Goal: Information Seeking & Learning: Understand process/instructions

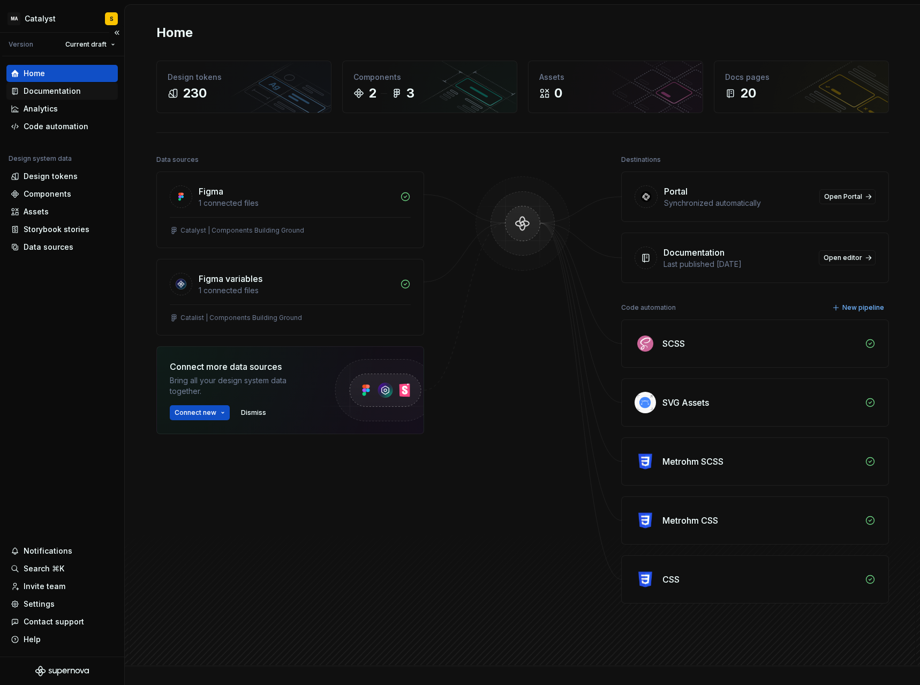
click at [64, 89] on div "Documentation" at bounding box center [52, 91] width 57 height 11
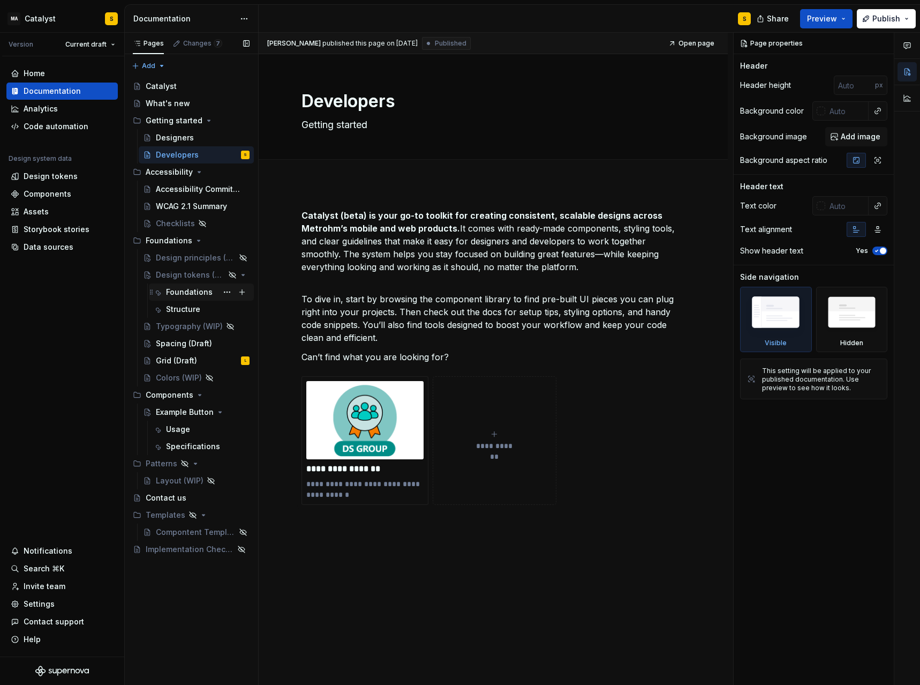
click at [186, 291] on div "Foundations" at bounding box center [189, 292] width 47 height 11
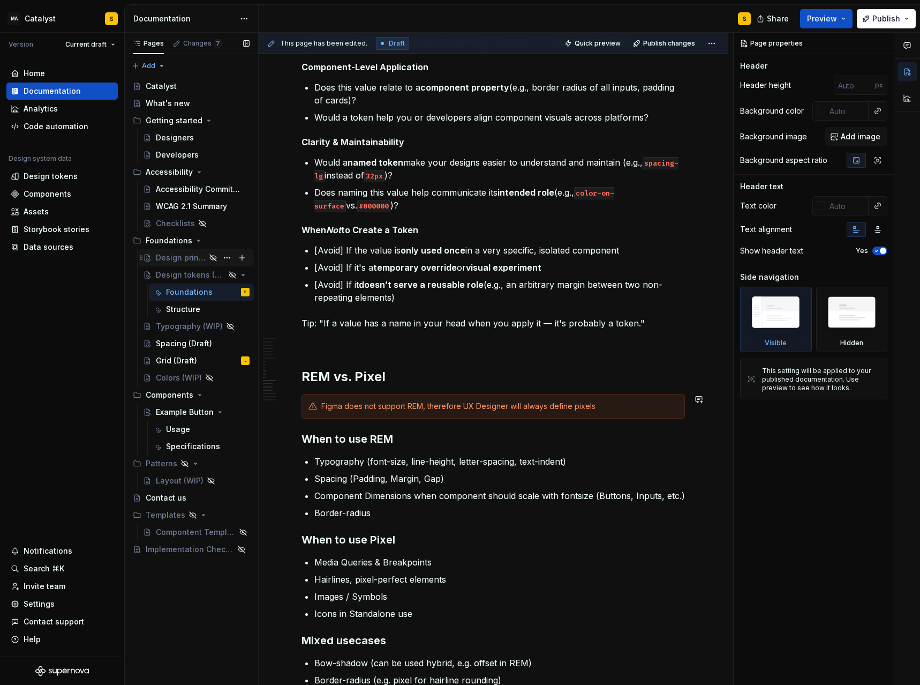
scroll to position [1061, 0]
click at [178, 356] on div "Grid (Draft)" at bounding box center [176, 360] width 41 height 11
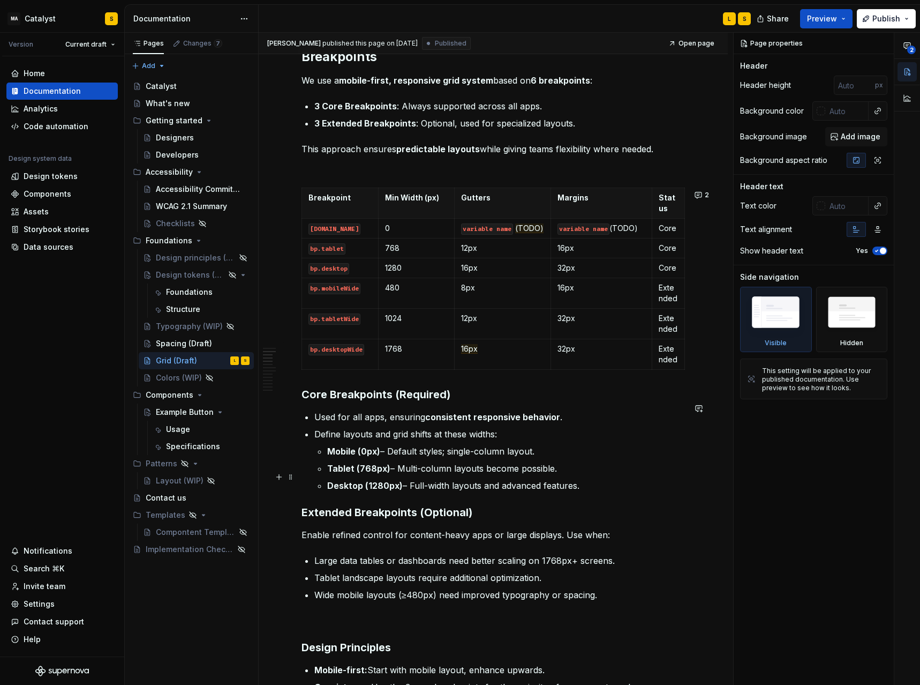
scroll to position [561, 0]
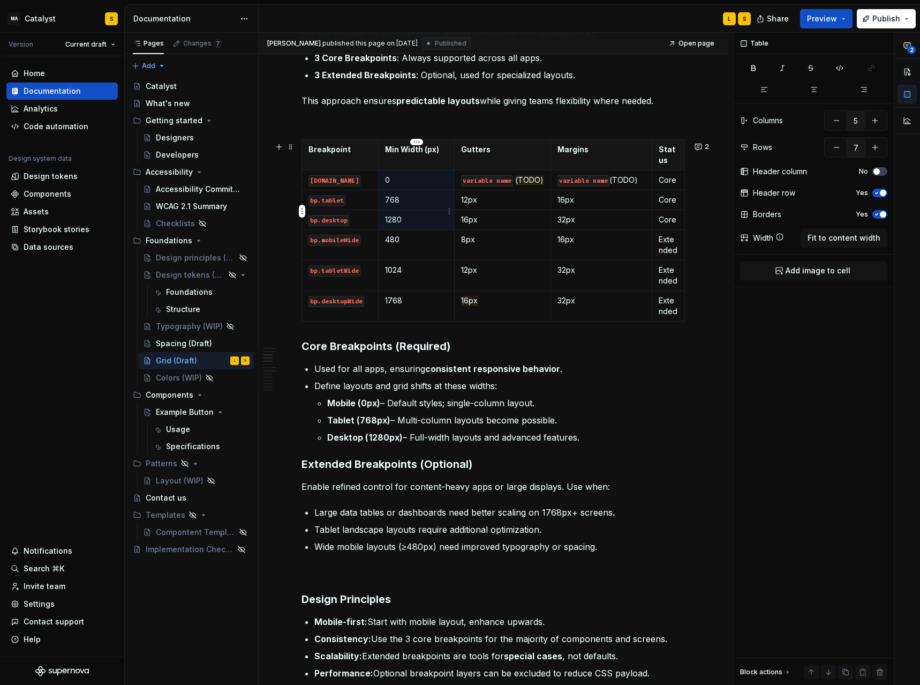
drag, startPoint x: 386, startPoint y: 171, endPoint x: 412, endPoint y: 212, distance: 48.0
click at [412, 212] on tbody "Breakpoint Min Width (px) Gutters Margins Status [DOMAIN_NAME] 0 variable name …" at bounding box center [493, 231] width 383 height 182
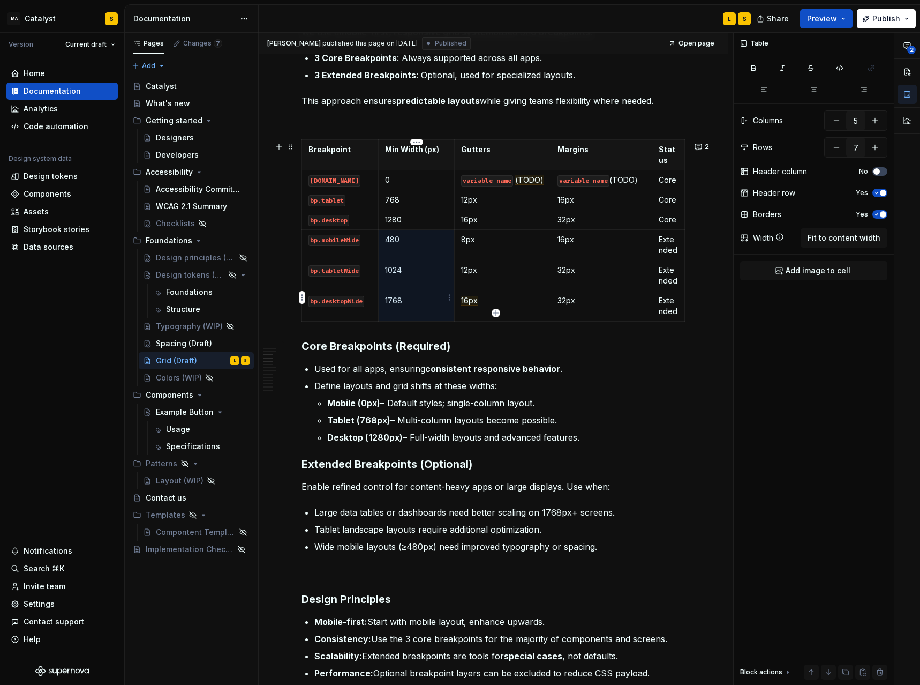
drag, startPoint x: 386, startPoint y: 230, endPoint x: 396, endPoint y: 249, distance: 21.8
click at [412, 296] on tbody "Breakpoint Min Width (px) Gutters Margins Status [DOMAIN_NAME] 0 variable name …" at bounding box center [493, 231] width 383 height 182
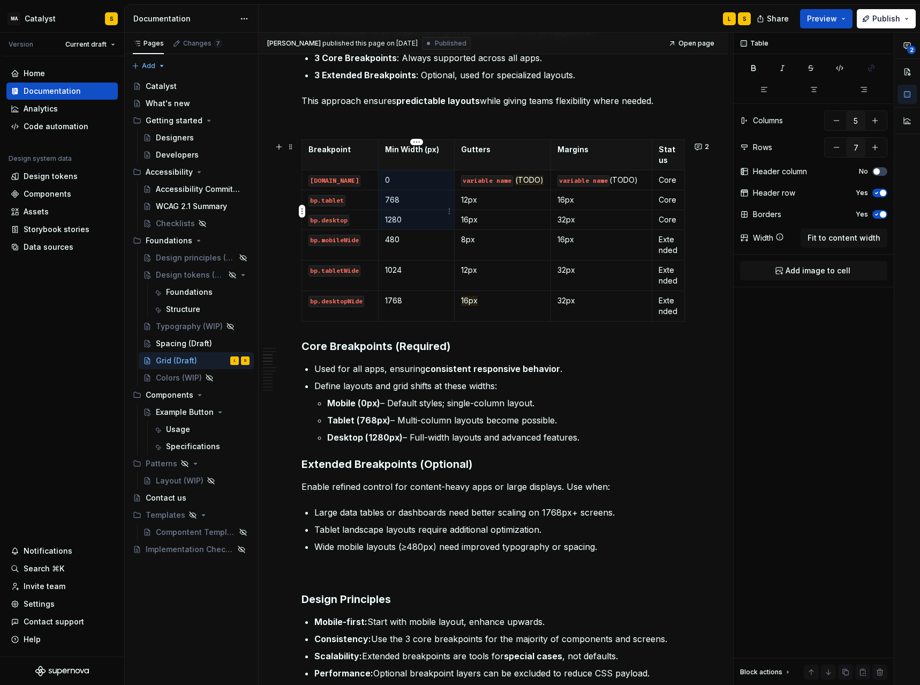
drag, startPoint x: 386, startPoint y: 174, endPoint x: 409, endPoint y: 205, distance: 38.7
click at [409, 205] on tbody "Breakpoint Min Width (px) Gutters Margins Status [DOMAIN_NAME] 0 variable name …" at bounding box center [493, 231] width 383 height 182
click at [397, 194] on p "768" at bounding box center [416, 199] width 63 height 11
type textarea "*"
